Goal: Communication & Community: Ask a question

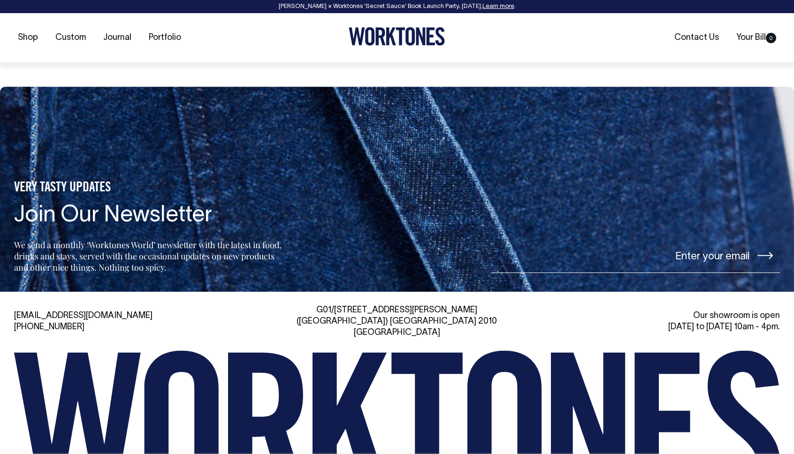
scroll to position [1454, 0]
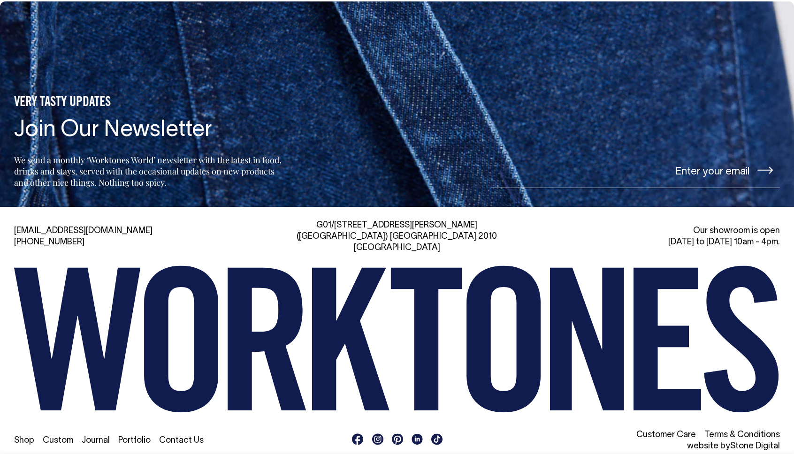
click at [183, 437] on link "Contact Us" at bounding box center [181, 441] width 45 height 8
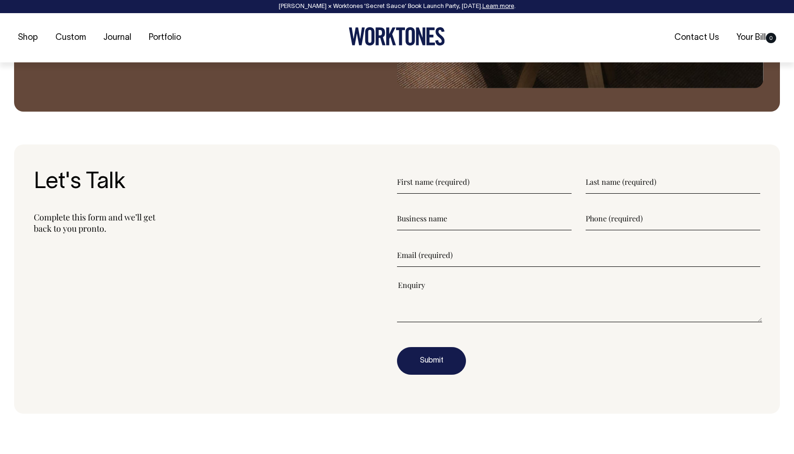
click at [487, 188] on input"] "text" at bounding box center [484, 181] width 175 height 23
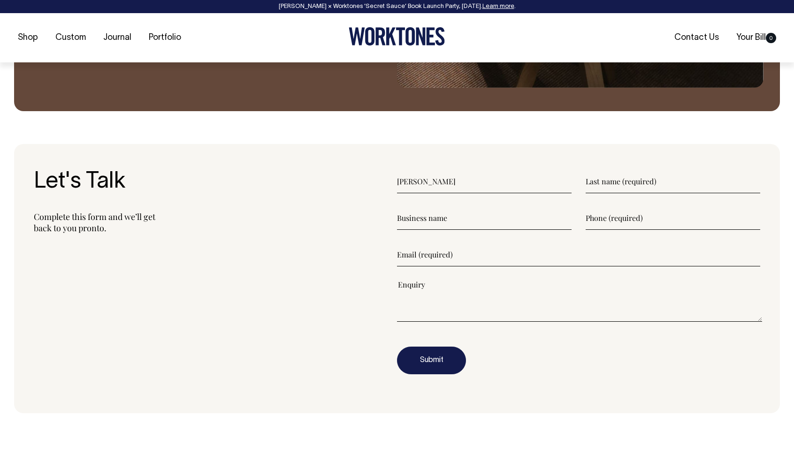
type input"] "[PERSON_NAME]"
type input"] "T"
type input"] "Fresh Tees"
paste input"] "[PHONE_NUMBER]"
type input"] "[PHONE_NUMBER]"
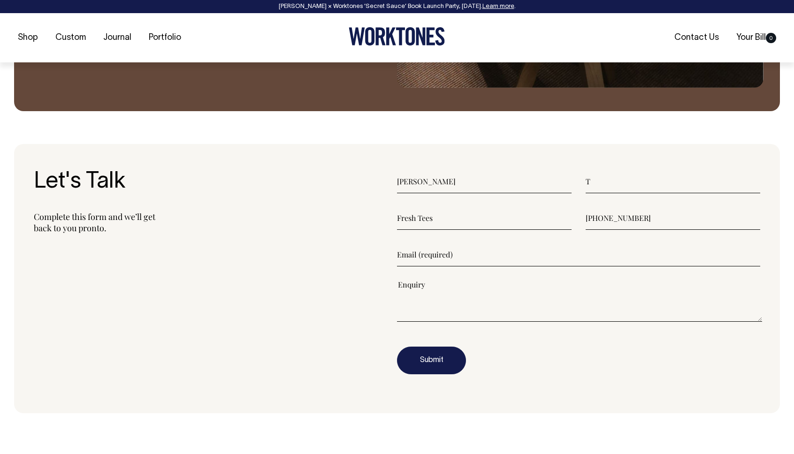
click at [503, 258] on input"] "email" at bounding box center [578, 254] width 363 height 23
type input"] "[EMAIL_ADDRESS][DOMAIN_NAME]"
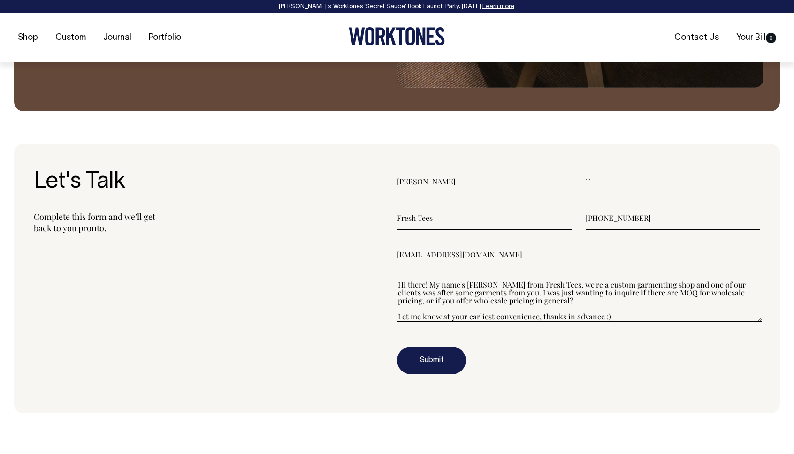
drag, startPoint x: 613, startPoint y: 318, endPoint x: 362, endPoint y: 264, distance: 256.1
click at [362, 264] on section "Let's Talk Complete this form and we’ll get back to you pronto. [PERSON_NAME] T…" at bounding box center [397, 279] width 766 height 270
type textarea"] "Hi there! My name's Mary from Fresh Tees, we're a custom garmenting shop and on…"
click at [444, 356] on button "Submit" at bounding box center [431, 361] width 69 height 28
click at [641, 372] on div "Submit" at bounding box center [578, 361] width 363 height 28
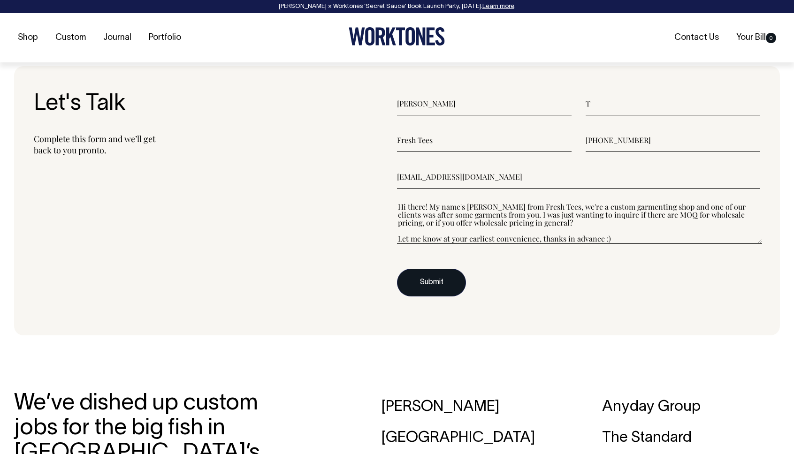
click at [438, 284] on button "Submit" at bounding box center [431, 283] width 69 height 28
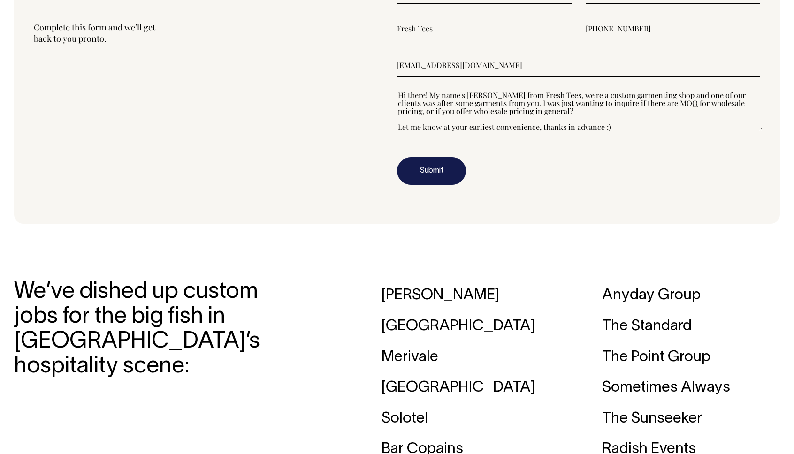
scroll to position [1097, 0]
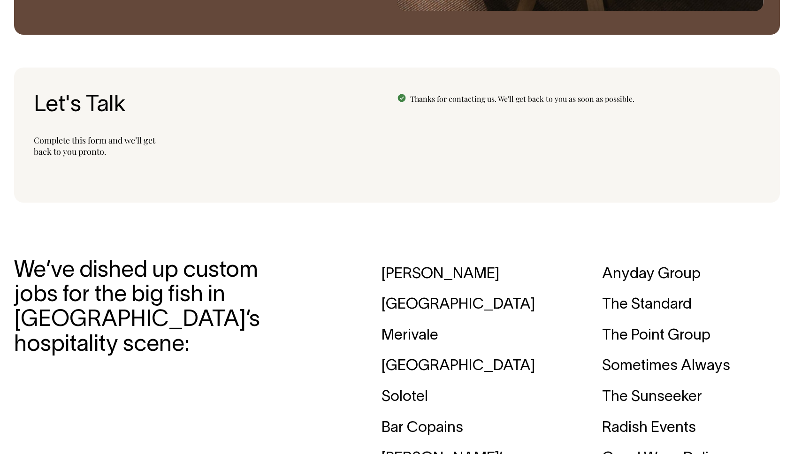
scroll to position [1101, 0]
